Goal: Find specific page/section: Find specific page/section

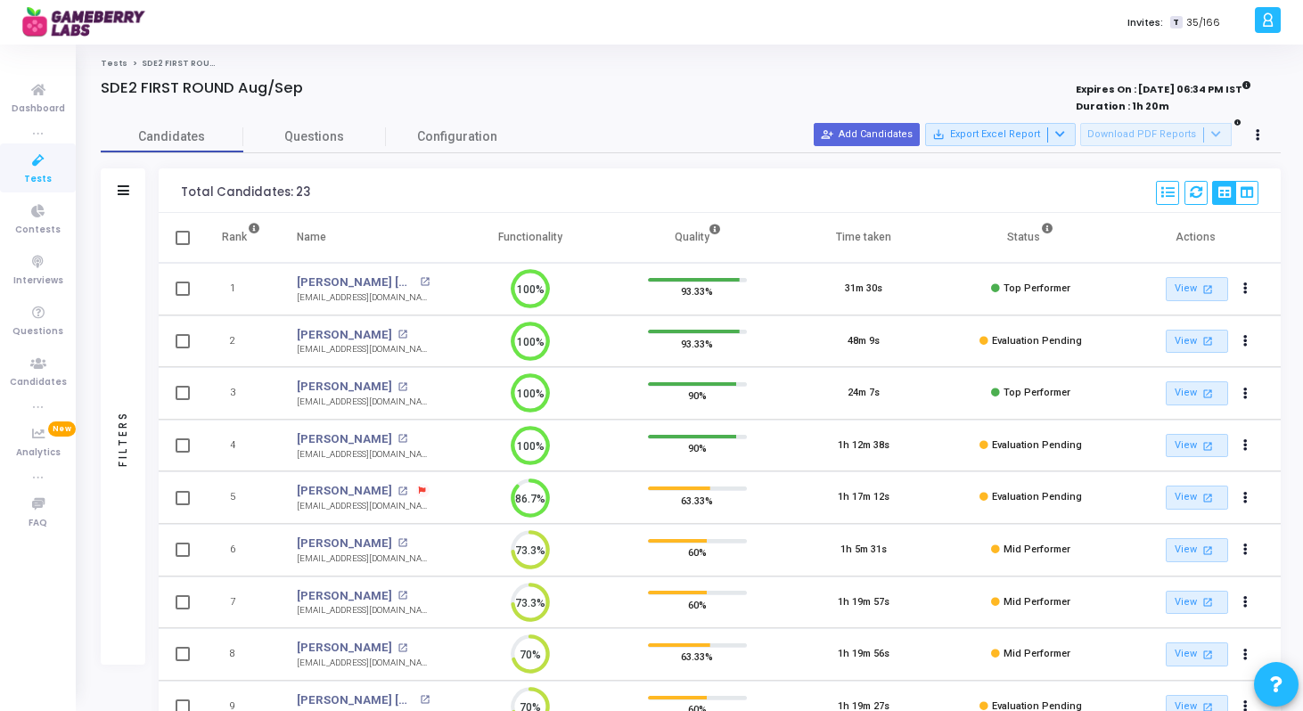
click at [33, 161] on icon at bounding box center [38, 161] width 37 height 22
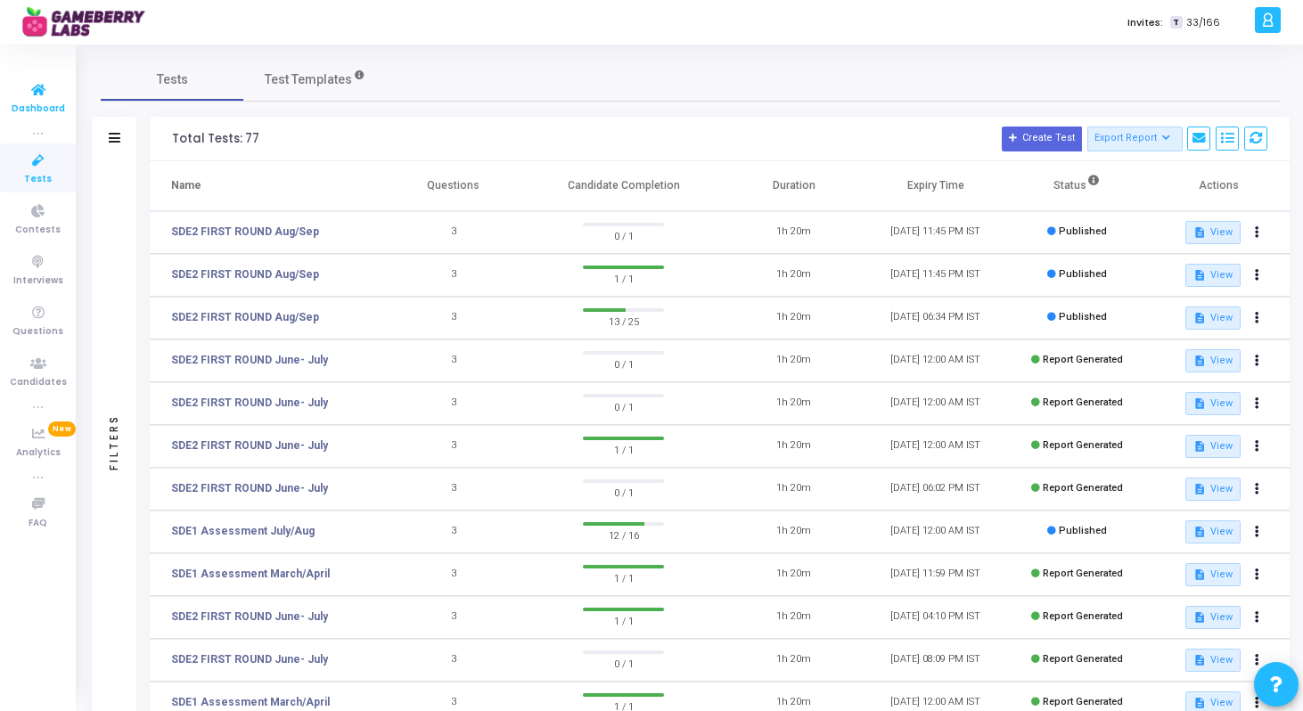
click at [57, 103] on span "Dashboard" at bounding box center [38, 109] width 53 height 15
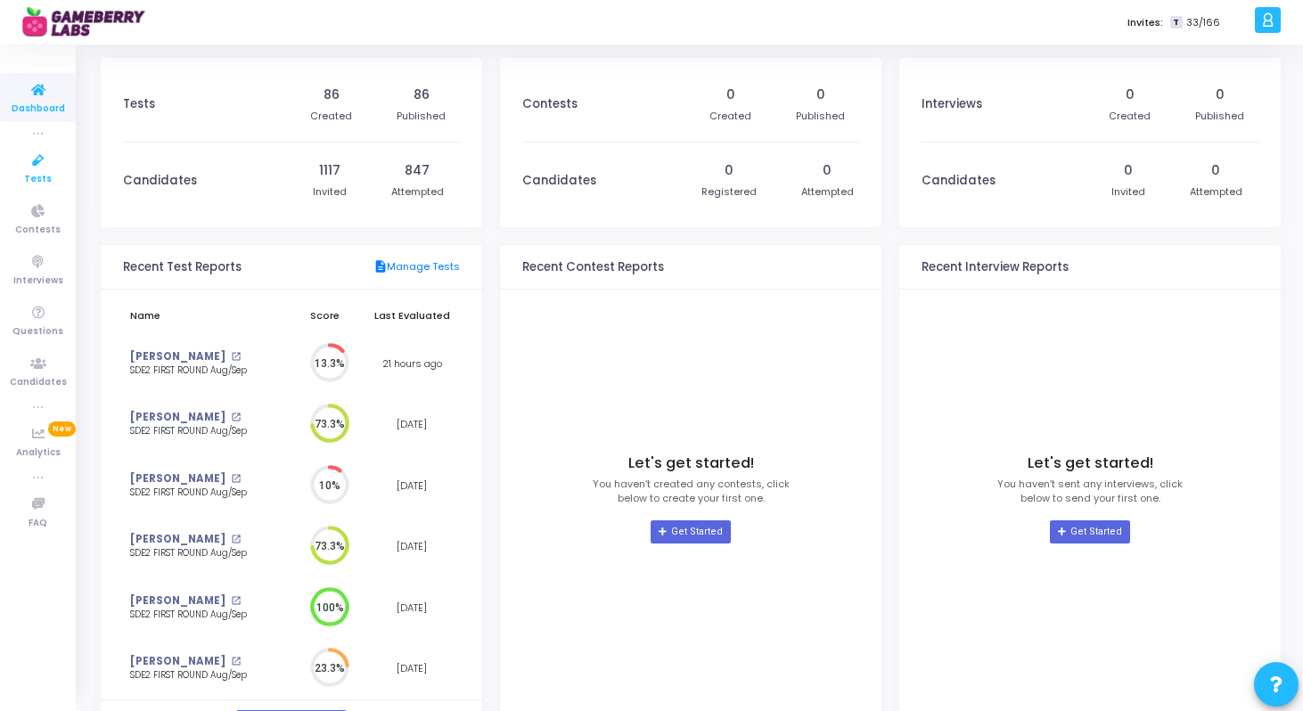
click at [43, 166] on icon at bounding box center [38, 161] width 37 height 22
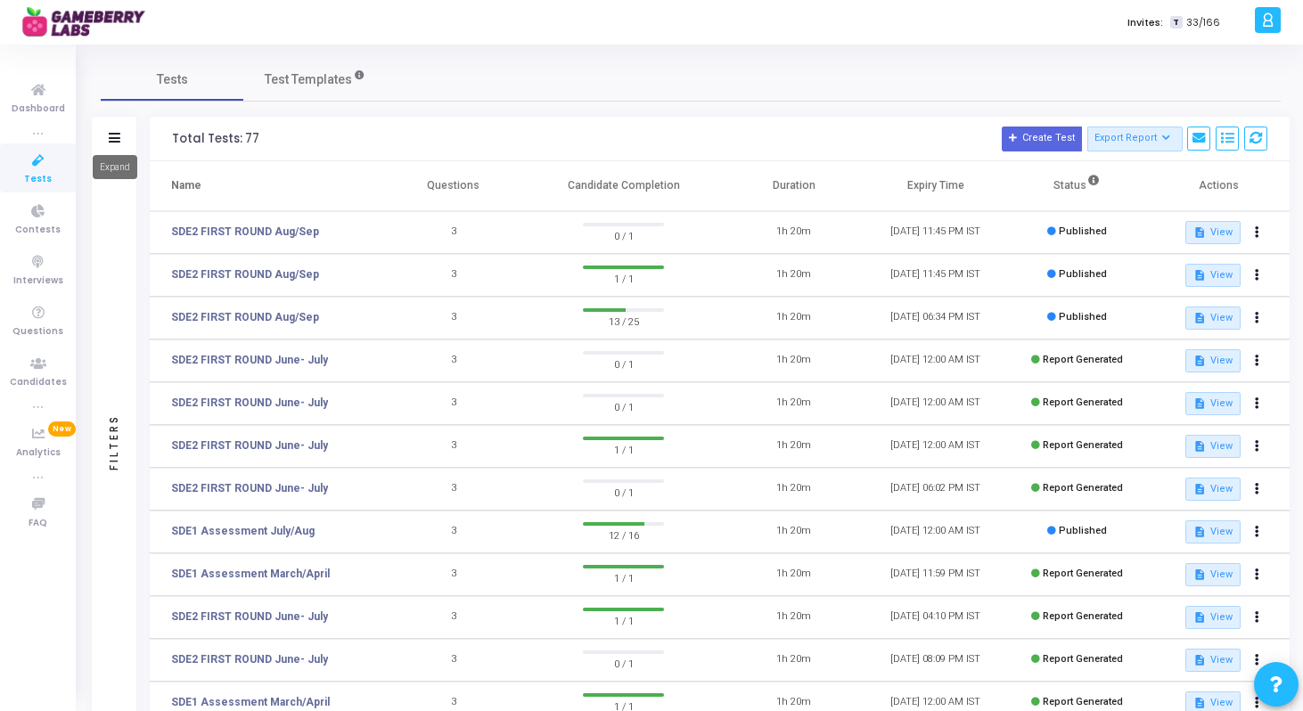
click at [116, 137] on icon at bounding box center [115, 138] width 12 height 10
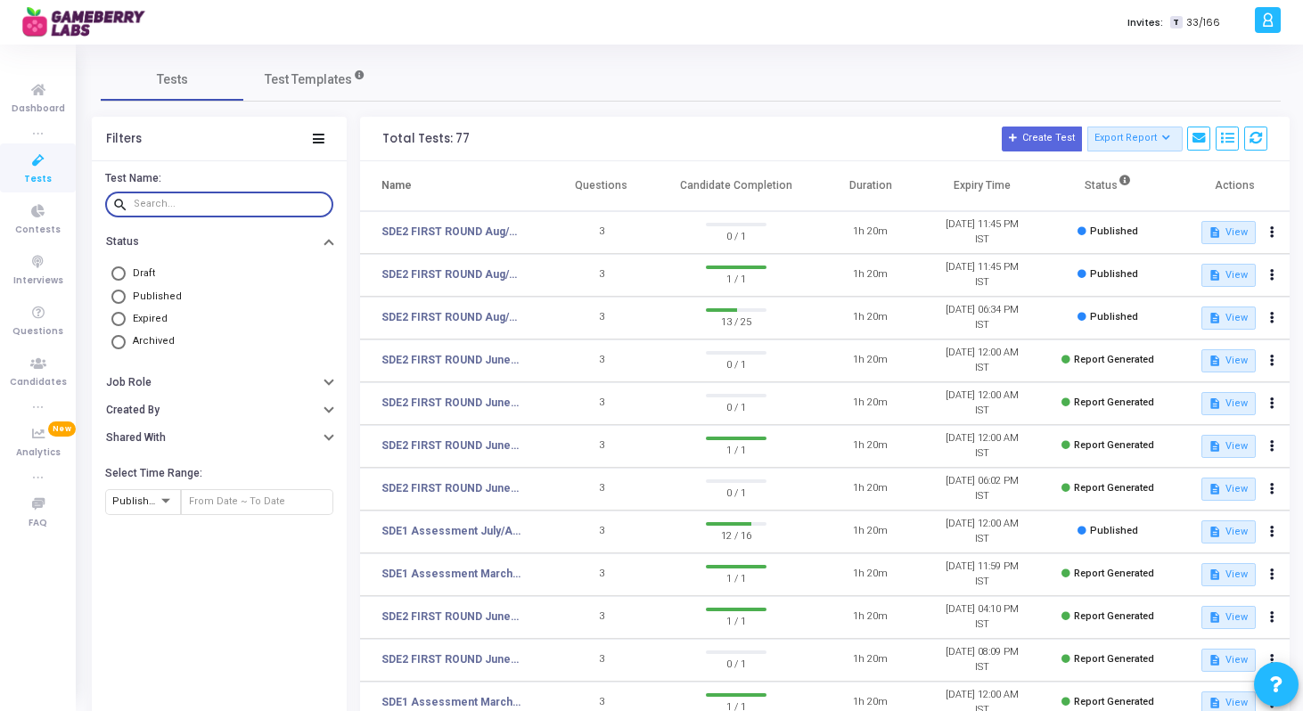
click at [160, 201] on input "text" at bounding box center [230, 204] width 192 height 11
paste input "[EMAIL_ADDRESS][DOMAIN_NAME]"
type input "[EMAIL_ADDRESS][DOMAIN_NAME]"
